Goal: Task Accomplishment & Management: Manage account settings

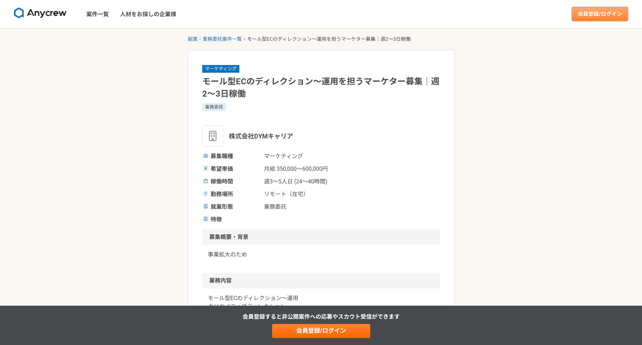
click at [607, 17] on link "会員登録/ログイン" at bounding box center [600, 14] width 56 height 14
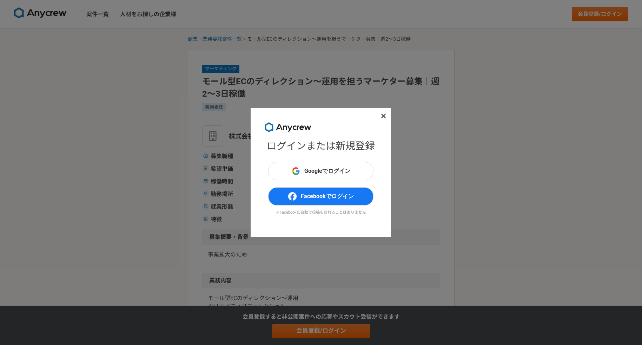
click at [191, 111] on div "ログインまたは新規登録 Googleでログイン Facebookでログイン ※Facebookに自動で投稿をされることはありません" at bounding box center [321, 172] width 642 height 345
click at [339, 167] on span "Googleでログイン" at bounding box center [328, 171] width 46 height 8
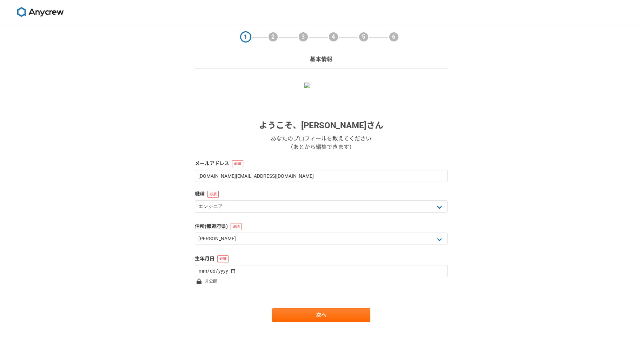
select select "13"
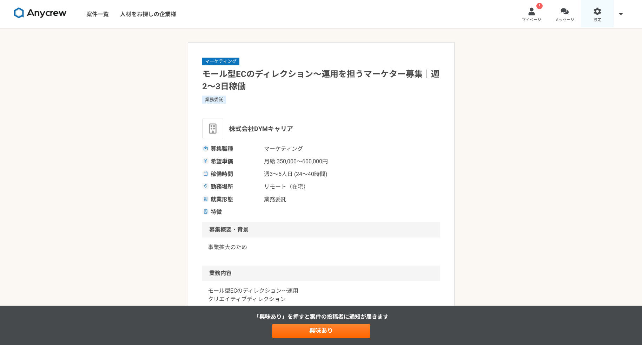
click at [595, 21] on span "設定" at bounding box center [598, 20] width 8 height 6
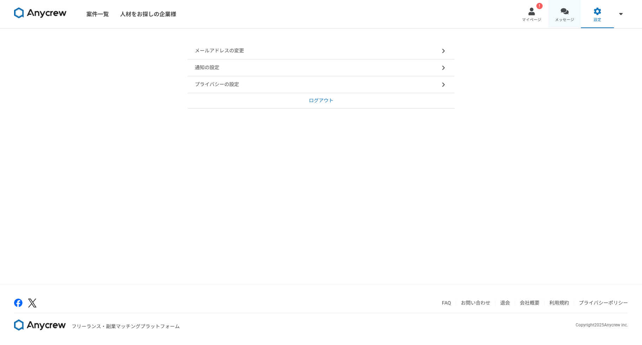
click at [568, 13] on div at bounding box center [565, 11] width 8 height 8
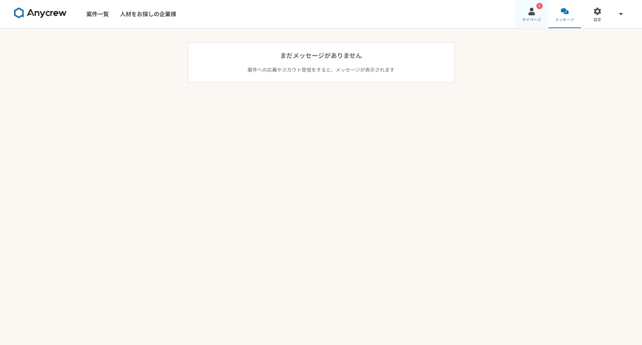
click at [532, 13] on div at bounding box center [532, 11] width 8 height 8
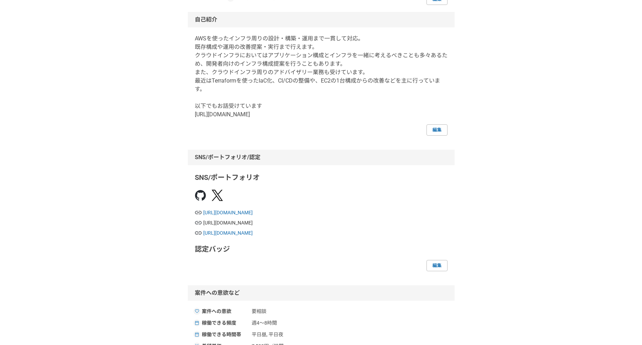
scroll to position [126, 0]
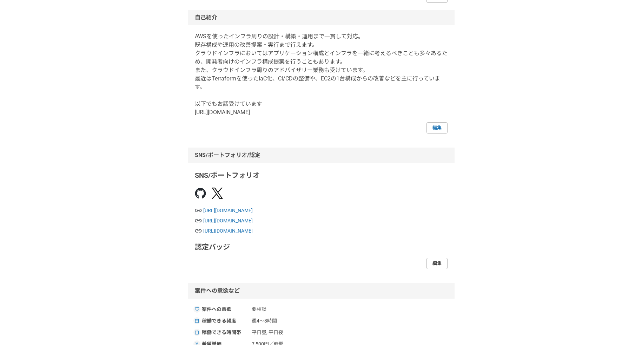
click at [440, 263] on link "編集" at bounding box center [437, 263] width 21 height 11
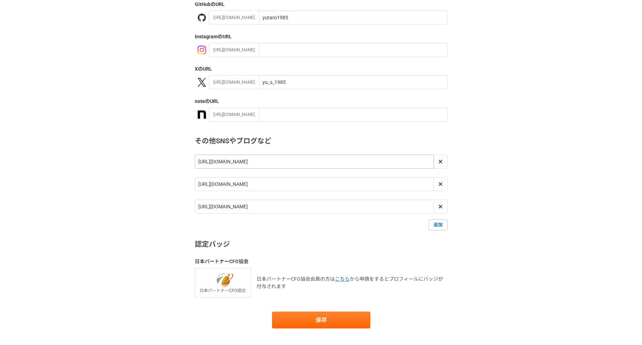
scroll to position [144, 0]
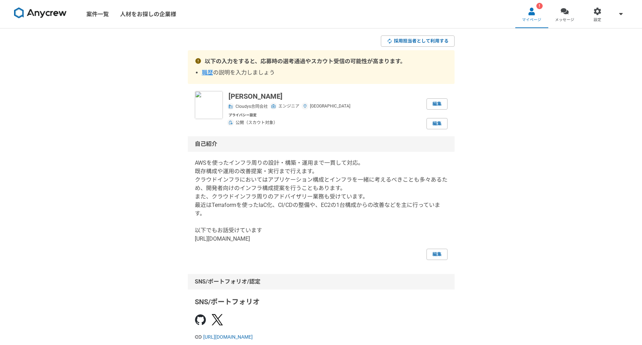
click at [204, 70] on span "職歴" at bounding box center [207, 72] width 11 height 7
select select "2021"
select select
click at [99, 14] on link "案件一覧" at bounding box center [98, 14] width 34 height 28
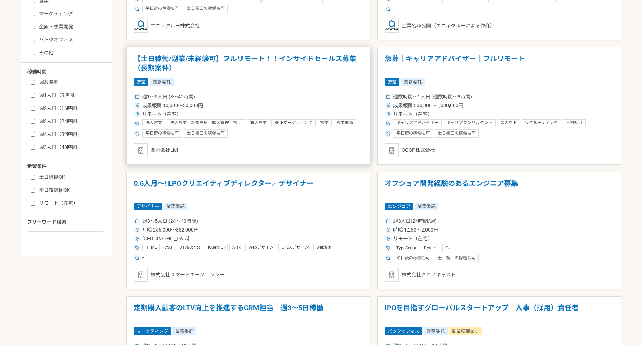
scroll to position [248, 0]
